Goal: Transaction & Acquisition: Purchase product/service

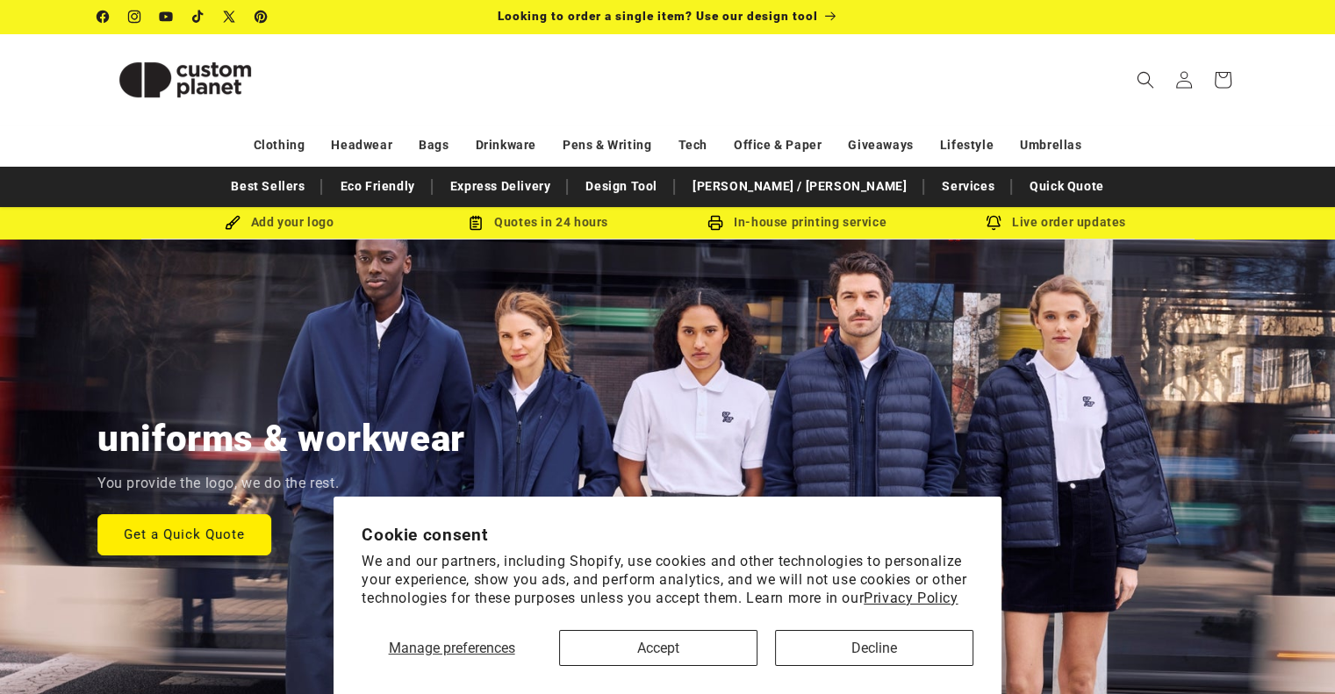
click at [646, 667] on section "Cookie consent We and our partners, including Shopify, use cookies and other te…" at bounding box center [668, 595] width 668 height 197
click at [657, 653] on button "Accept" at bounding box center [658, 648] width 198 height 36
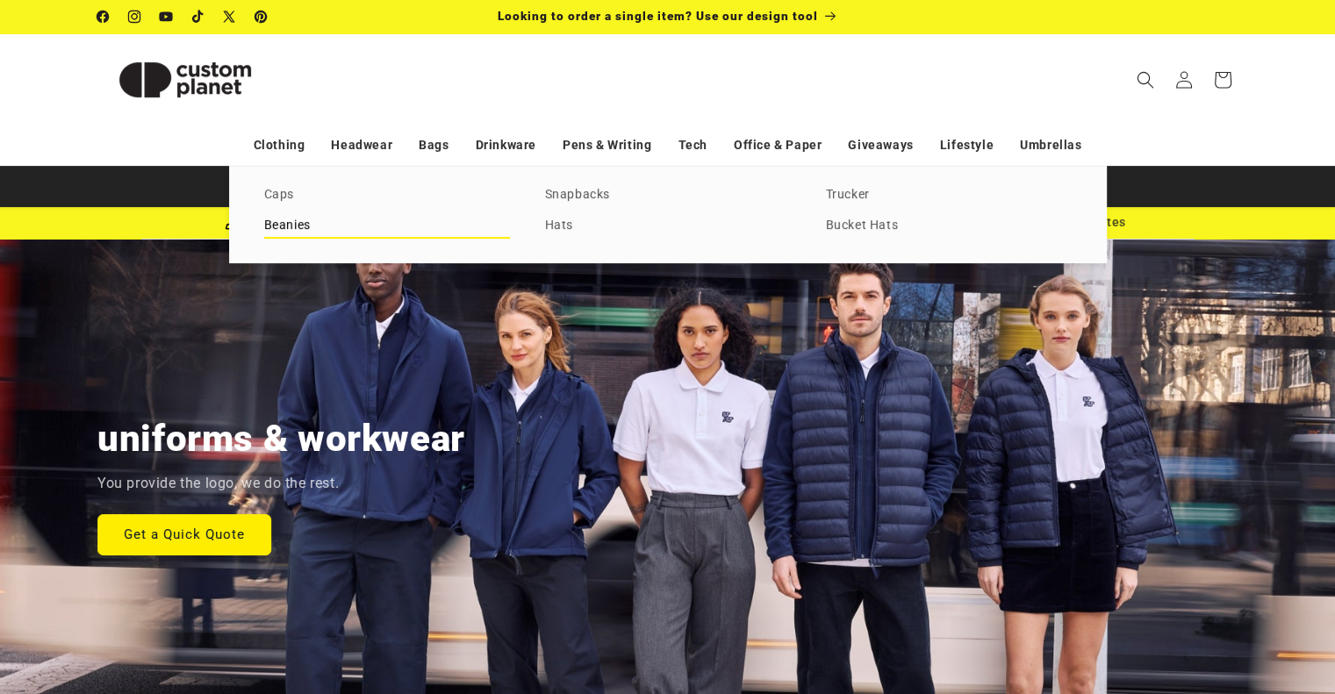
click at [302, 225] on link "Beanies" at bounding box center [387, 226] width 246 height 24
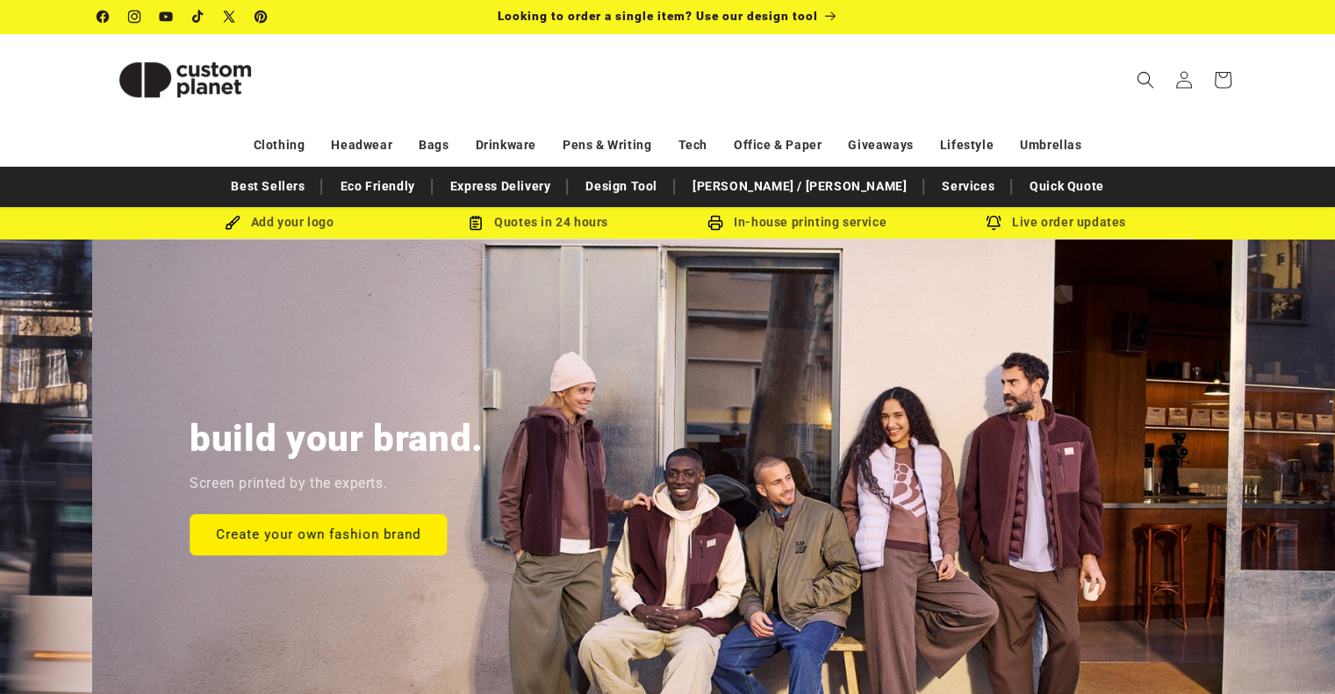
scroll to position [0, 1333]
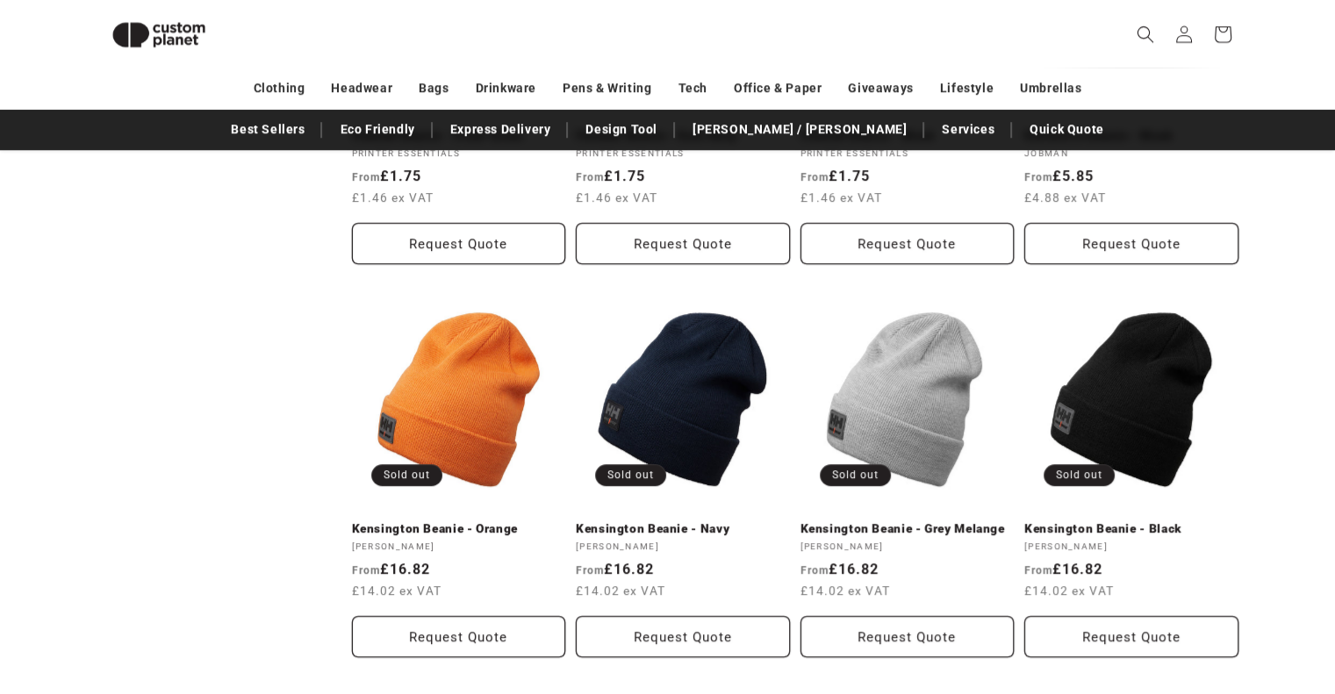
scroll to position [1264, 0]
click at [832, 520] on link "Kensington Beanie - Grey Melange" at bounding box center [907, 528] width 214 height 16
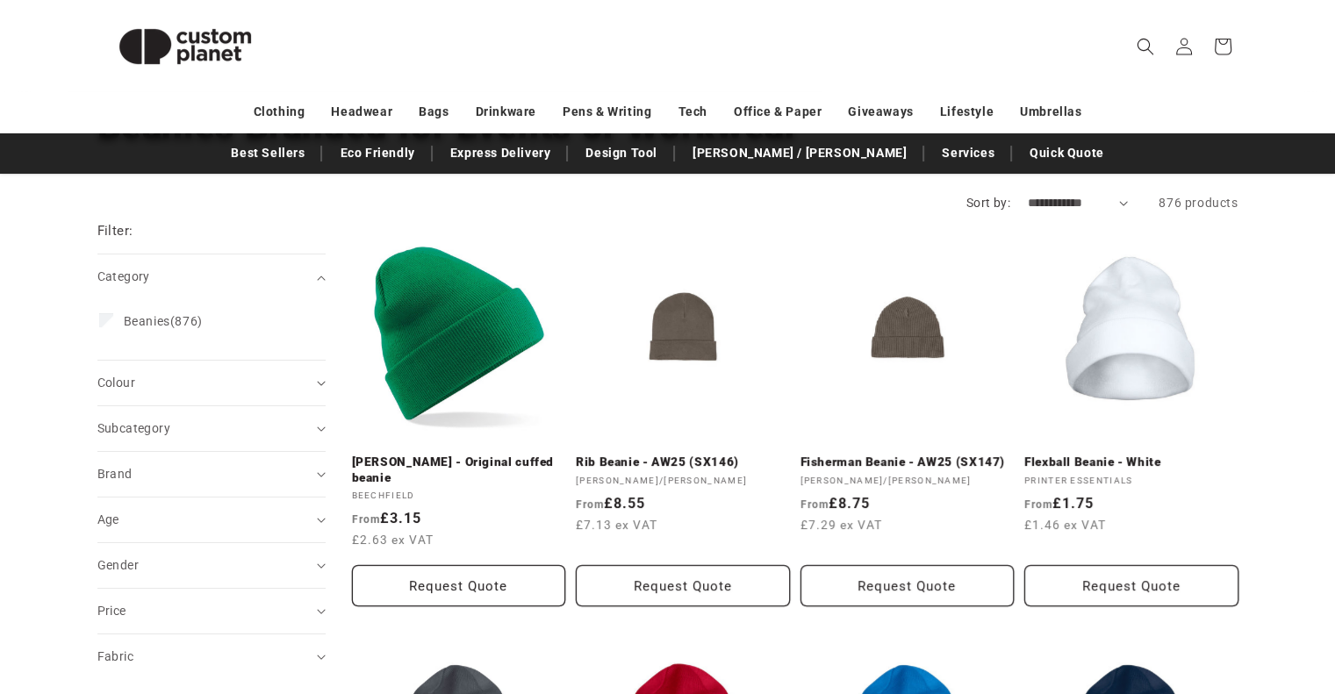
scroll to position [160, 0]
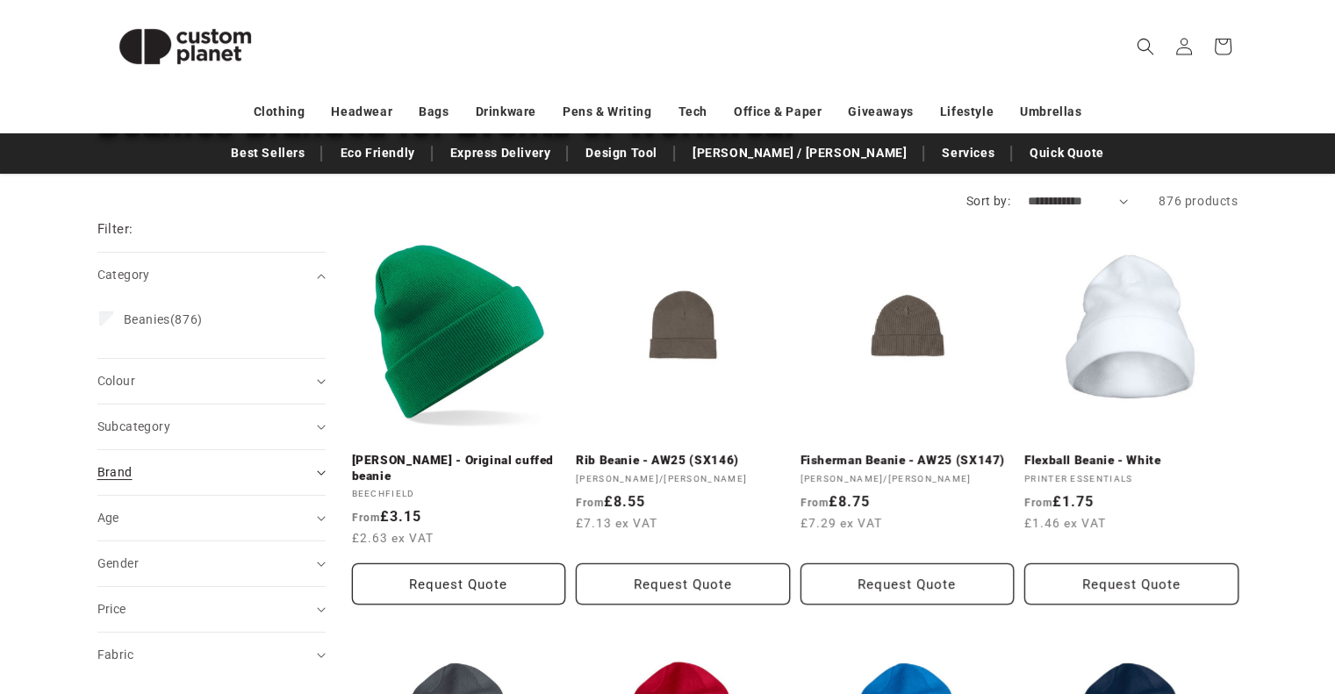
click at [320, 470] on icon "Brand (0 selected)" at bounding box center [321, 472] width 9 height 5
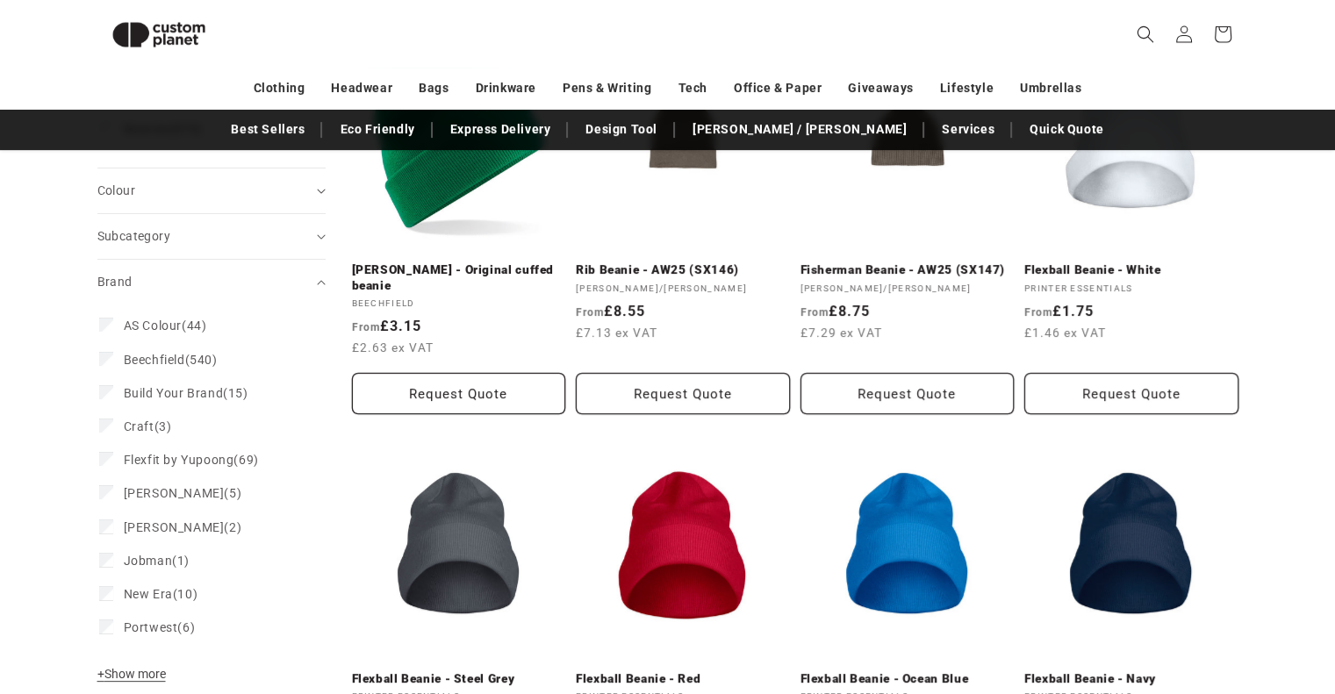
scroll to position [345, 0]
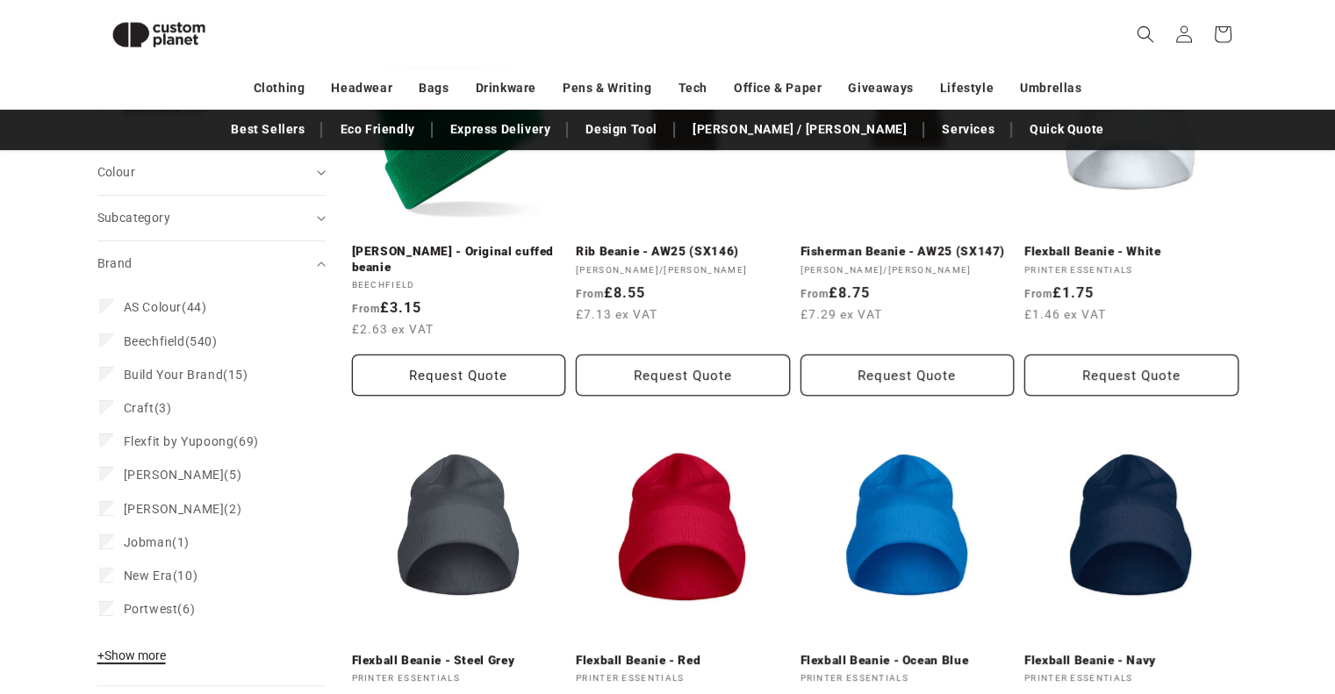
click at [130, 649] on span "+ Show more" at bounding box center [131, 656] width 68 height 14
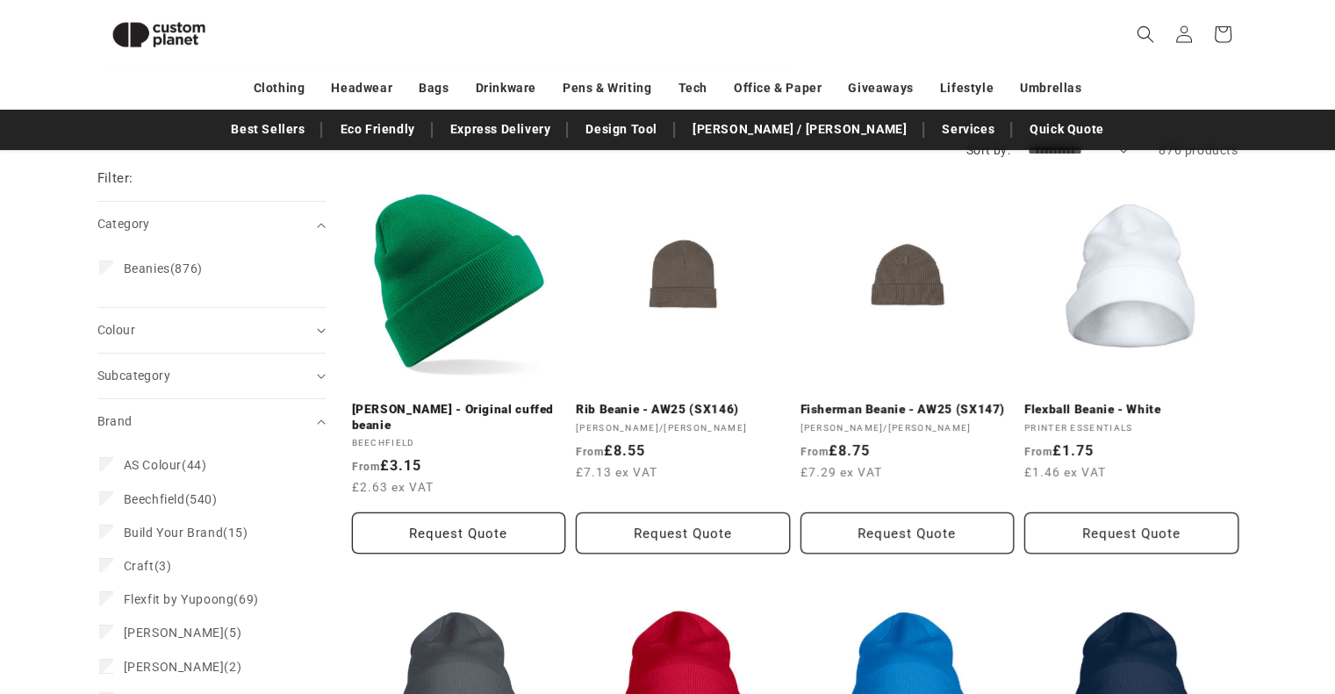
scroll to position [0, 0]
